Goal: Entertainment & Leisure: Consume media (video, audio)

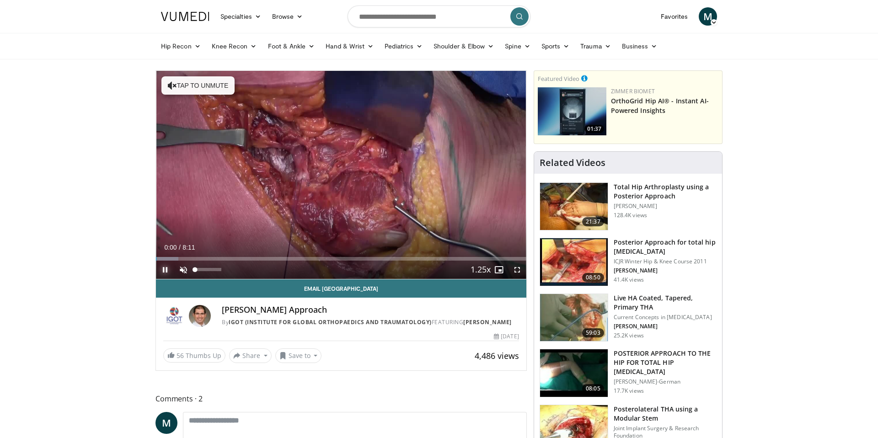
click at [166, 270] on span "Video Player" at bounding box center [165, 270] width 18 height 18
click at [185, 273] on span "Video Player" at bounding box center [183, 270] width 18 height 18
click at [211, 271] on div "63%" at bounding box center [208, 269] width 26 height 3
click at [163, 271] on span "Video Player" at bounding box center [165, 270] width 18 height 18
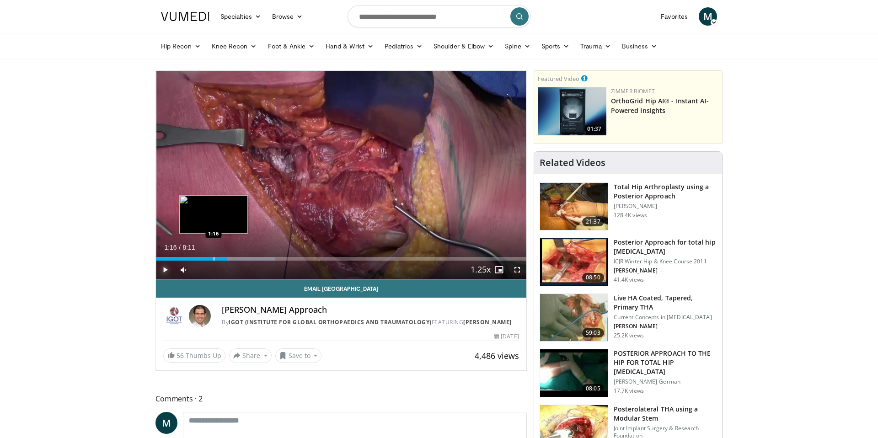
click at [214, 259] on div "Progress Bar" at bounding box center [214, 259] width 1 height 4
click at [211, 258] on div "Progress Bar" at bounding box center [211, 259] width 1 height 4
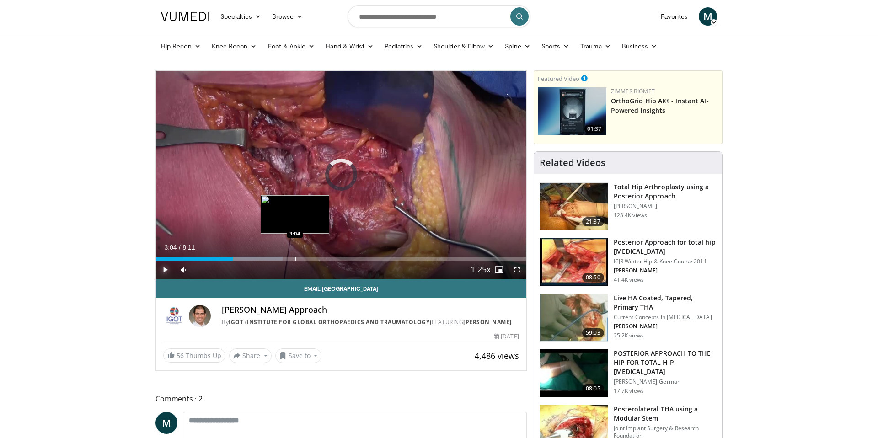
click at [295, 258] on div "Progress Bar" at bounding box center [295, 259] width 1 height 4
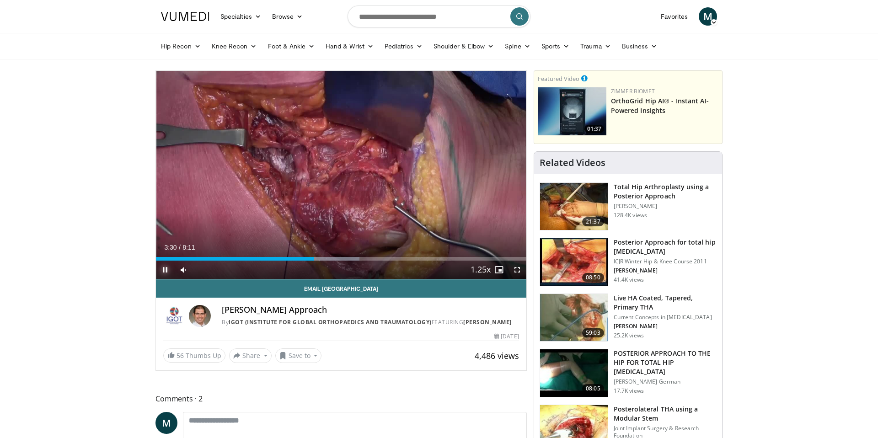
click at [161, 270] on span "Video Player" at bounding box center [165, 270] width 18 height 18
click at [165, 269] on span "Video Player" at bounding box center [165, 270] width 18 height 18
click at [163, 270] on span "Video Player" at bounding box center [165, 270] width 18 height 18
click at [360, 256] on div "Loaded : 60.48% 3:51 4:30" at bounding box center [341, 256] width 371 height 9
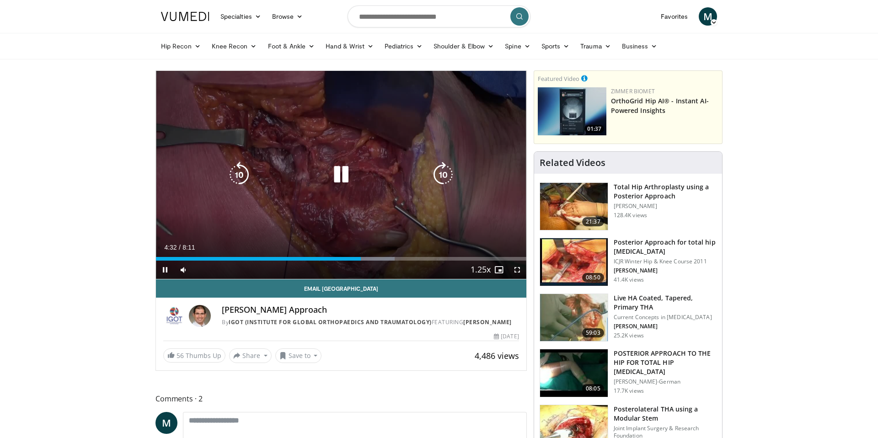
click at [387, 261] on div "Current Time 4:32 / Duration 8:11 Pause Skip Backward Skip Forward Mute 33% Loa…" at bounding box center [341, 270] width 371 height 18
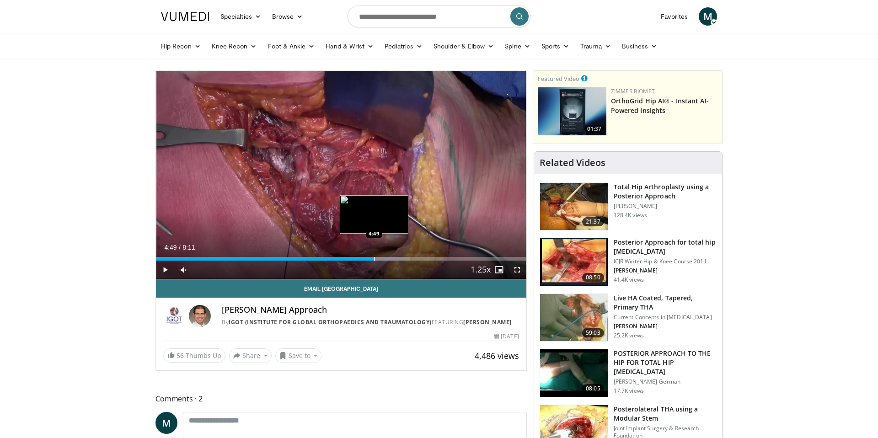
click at [374, 259] on div "Progress Bar" at bounding box center [374, 259] width 1 height 4
click at [388, 259] on div "Progress Bar" at bounding box center [388, 259] width 1 height 4
click at [167, 266] on span "Video Player" at bounding box center [165, 270] width 18 height 18
